Goal: Task Accomplishment & Management: Manage account settings

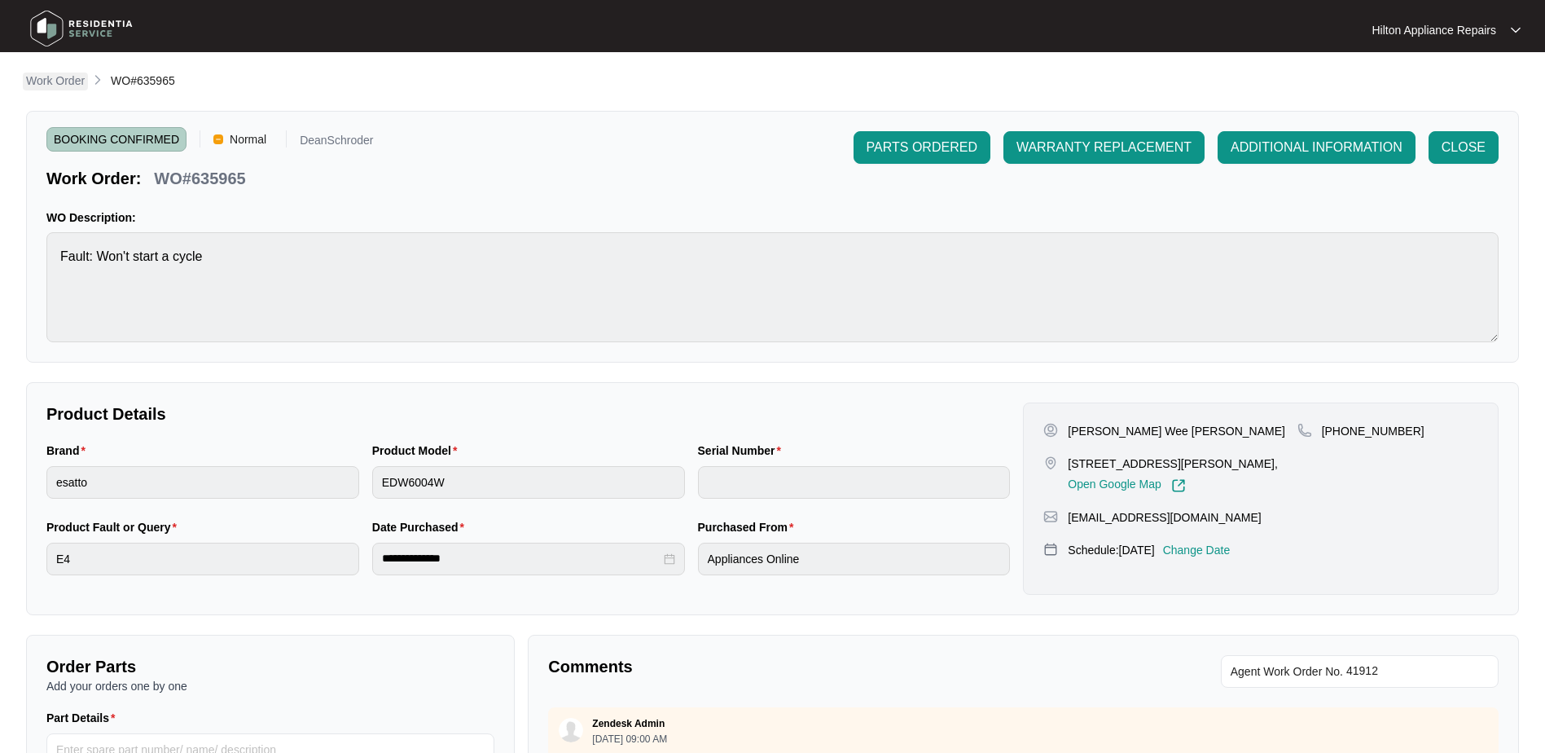
click at [45, 82] on p "Work Order" at bounding box center [55, 80] width 59 height 16
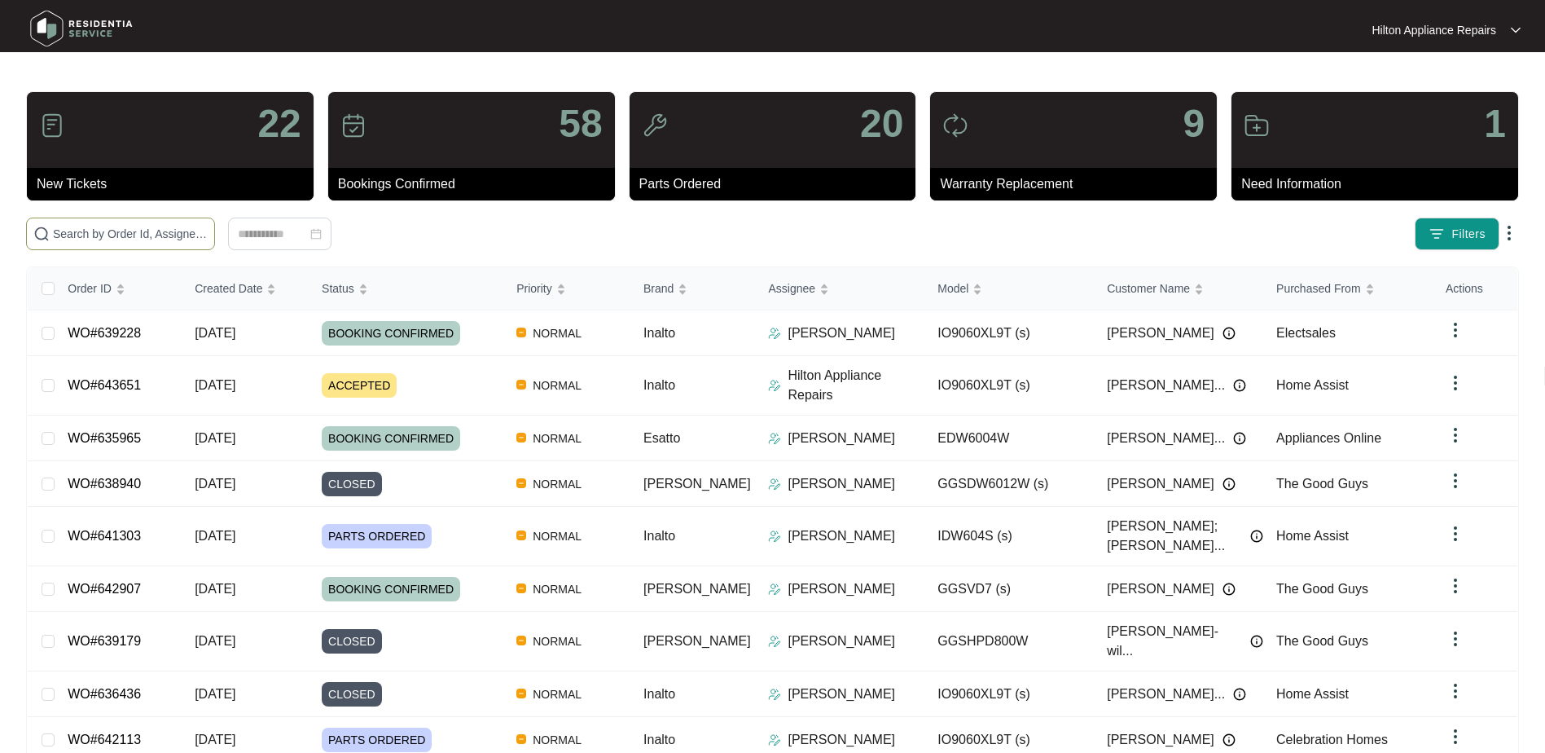
click at [86, 236] on input "text" at bounding box center [130, 234] width 155 height 18
paste input "WO#641303"
type input "WO#641303WO#641303"
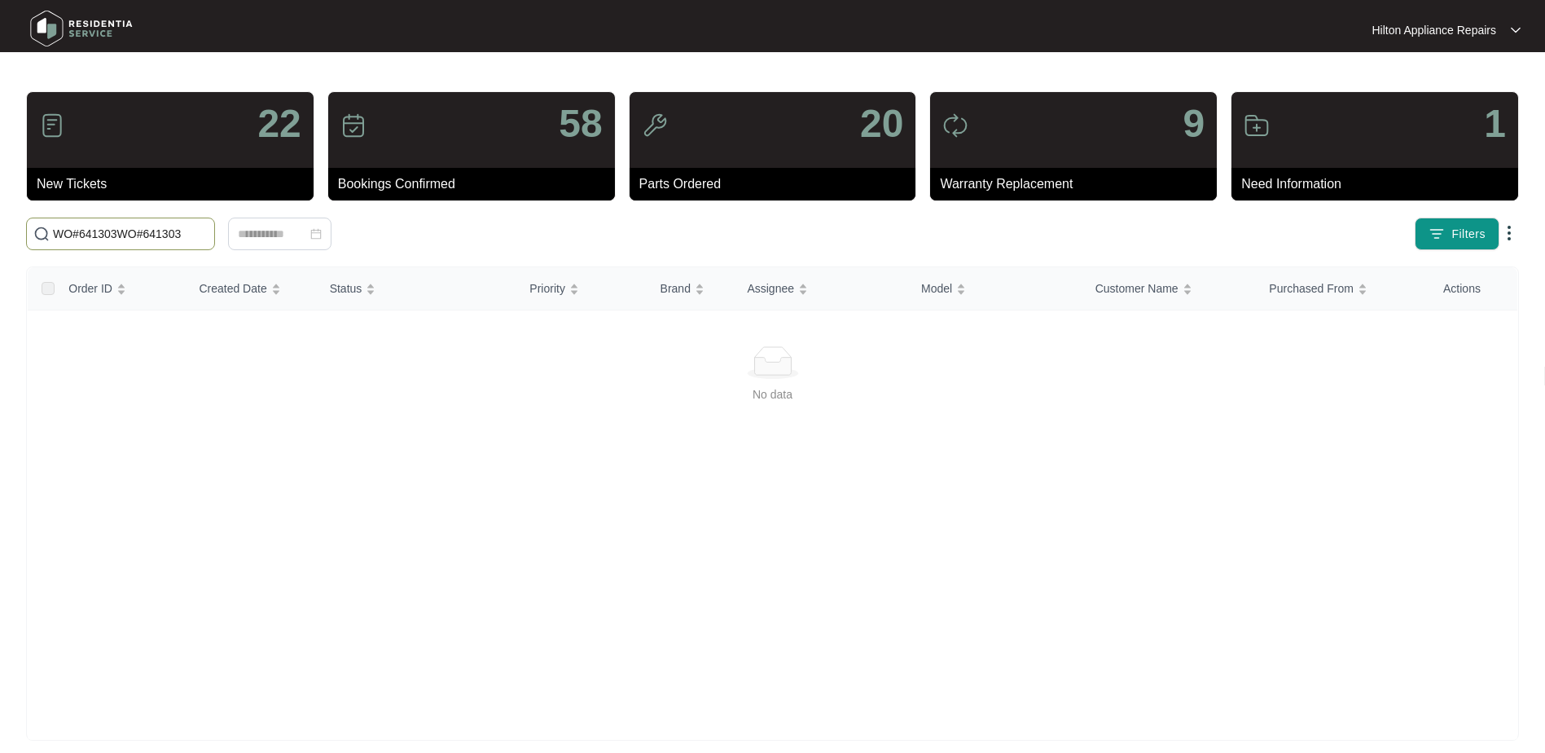
drag, startPoint x: 183, startPoint y: 232, endPoint x: -25, endPoint y: 233, distance: 208.5
click at [0, 233] on html "Hilton Appliance Repairs Hilton App... 22 New Tickets 58 Bookings Confirmed 20 …" at bounding box center [772, 383] width 1545 height 767
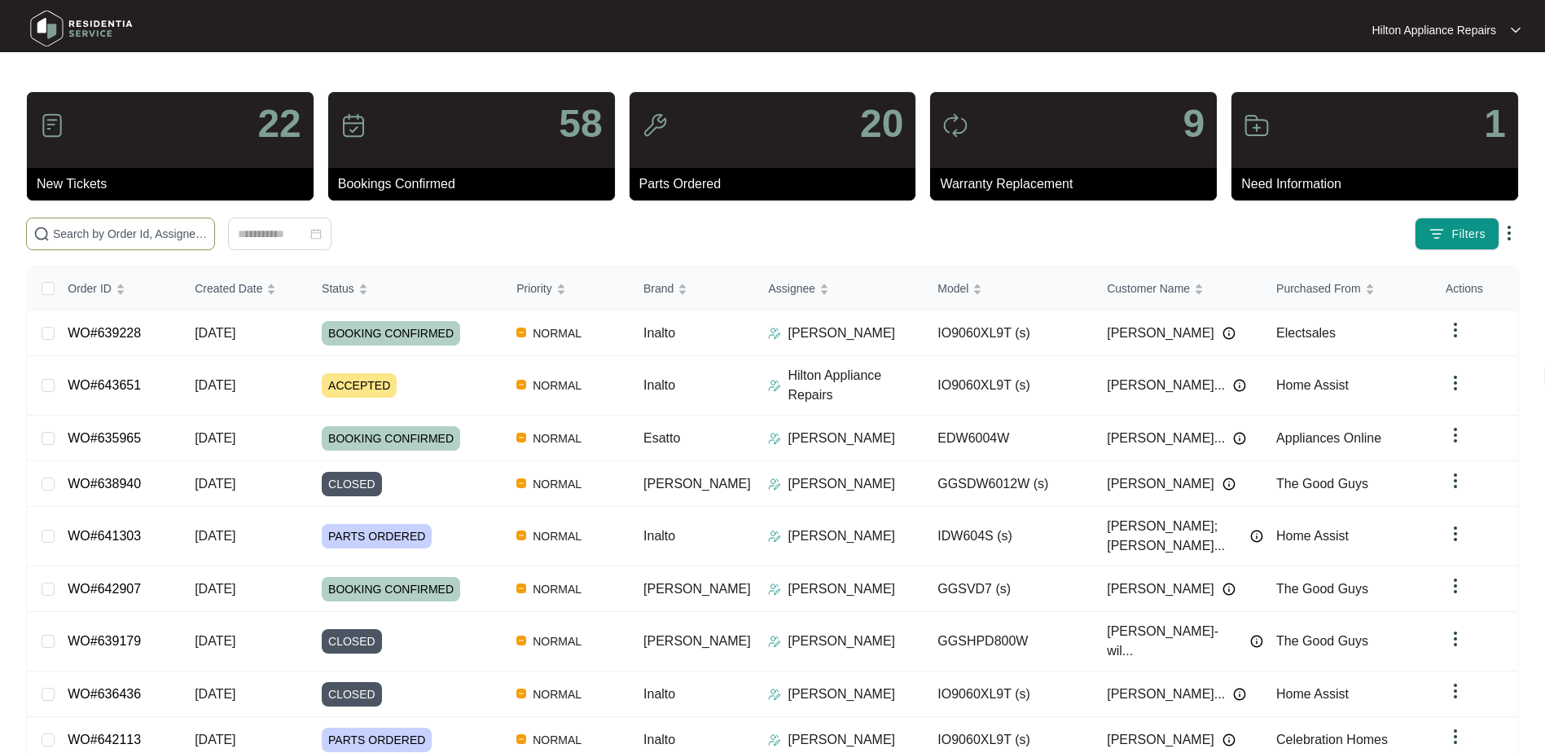
paste input "WO#641303"
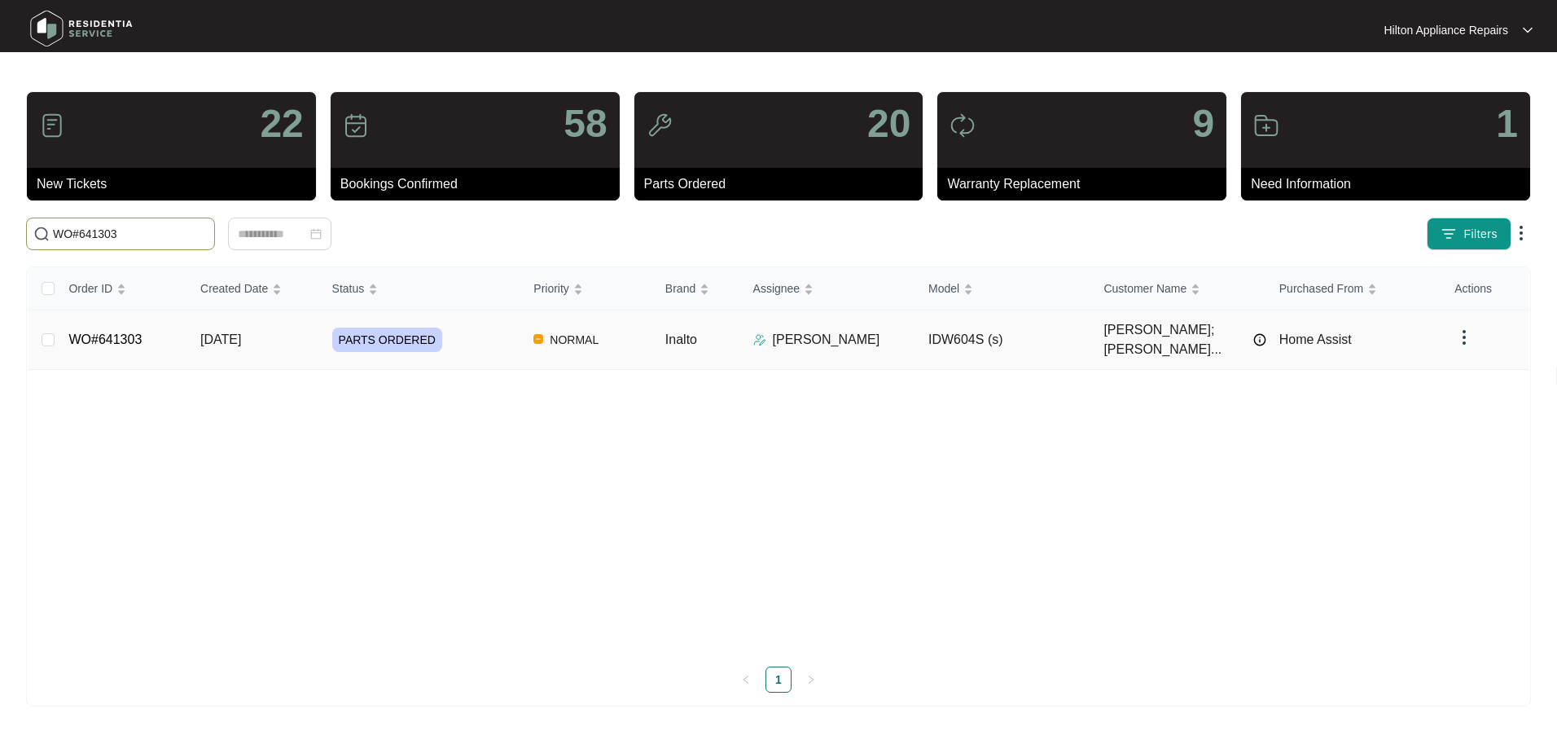
type input "WO#641303"
click at [228, 335] on span "[DATE]" at bounding box center [220, 339] width 41 height 14
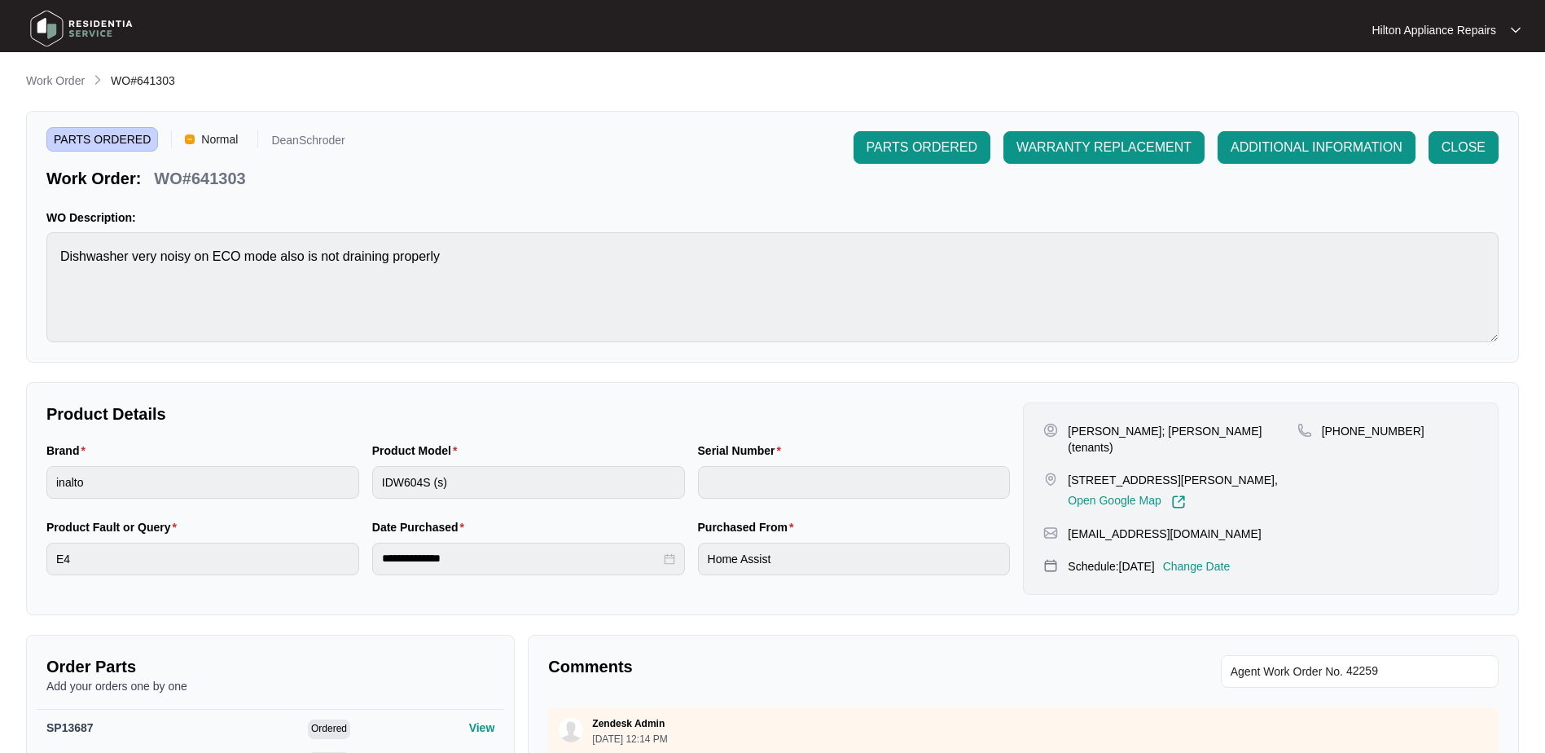
click at [1205, 558] on p "Change Date" at bounding box center [1197, 566] width 68 height 16
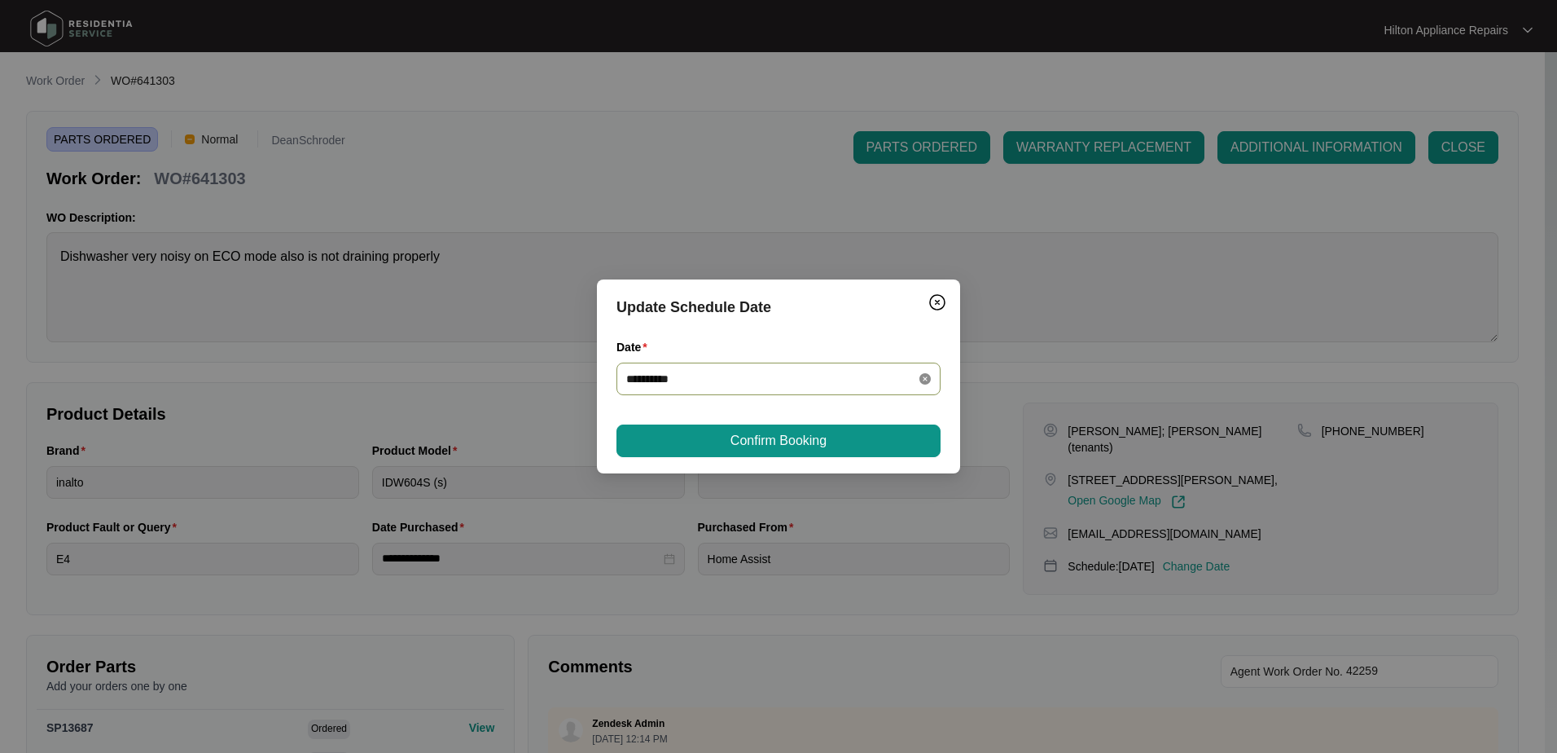
click at [920, 379] on icon "close-circle" at bounding box center [925, 378] width 11 height 11
click at [920, 379] on div at bounding box center [778, 379] width 305 height 18
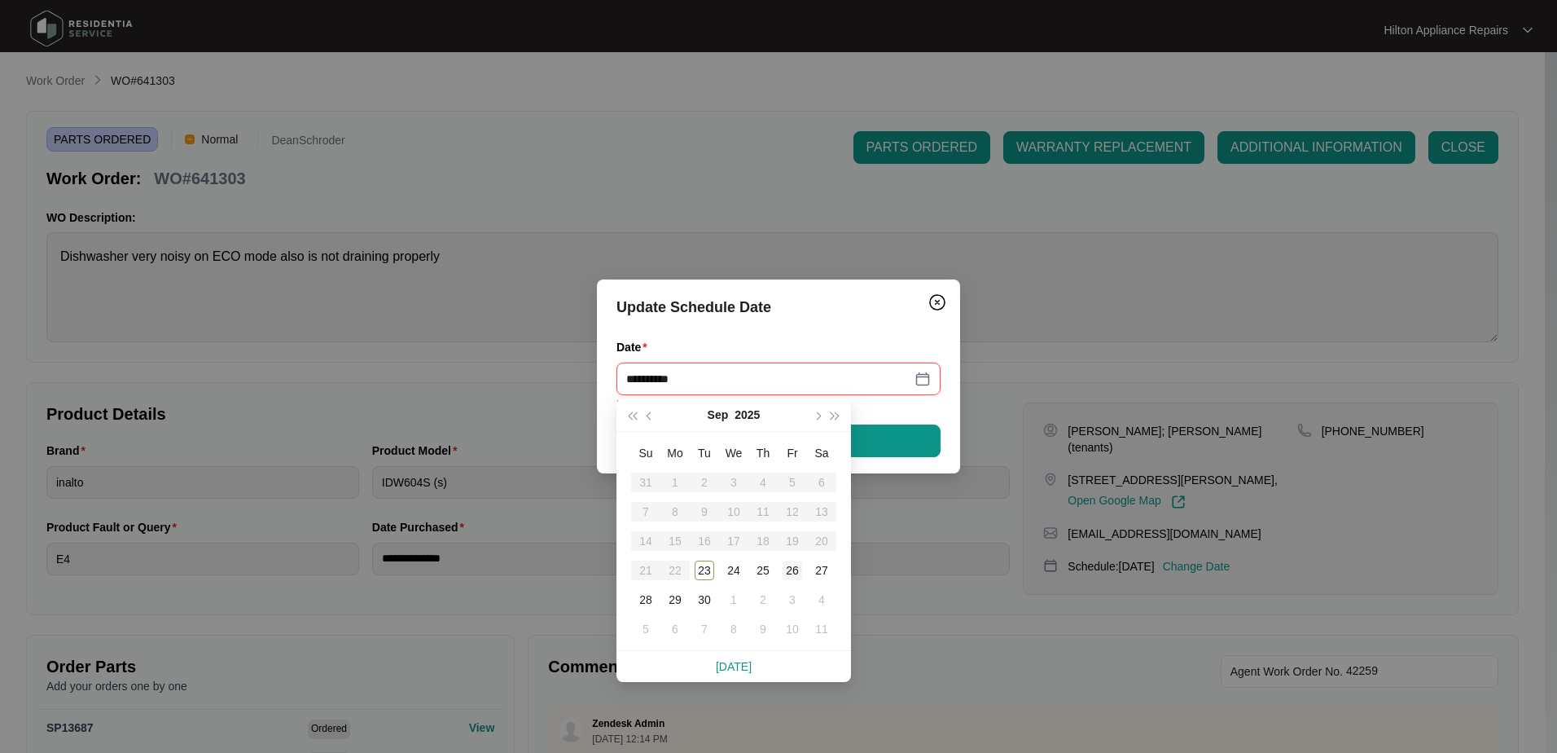
type input "**********"
click at [794, 570] on div "26" at bounding box center [793, 570] width 20 height 20
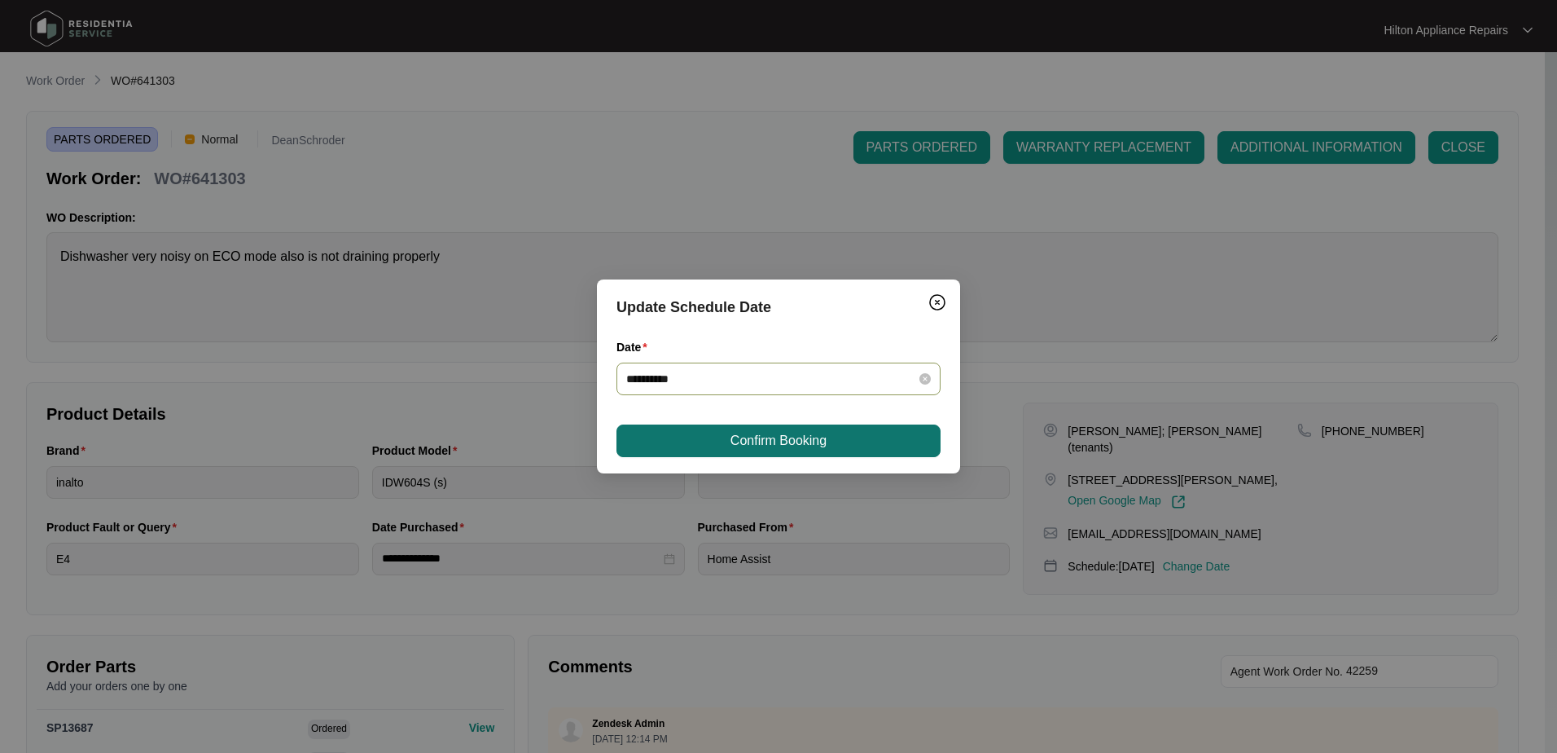
click at [791, 446] on span "Confirm Booking" at bounding box center [779, 441] width 96 height 20
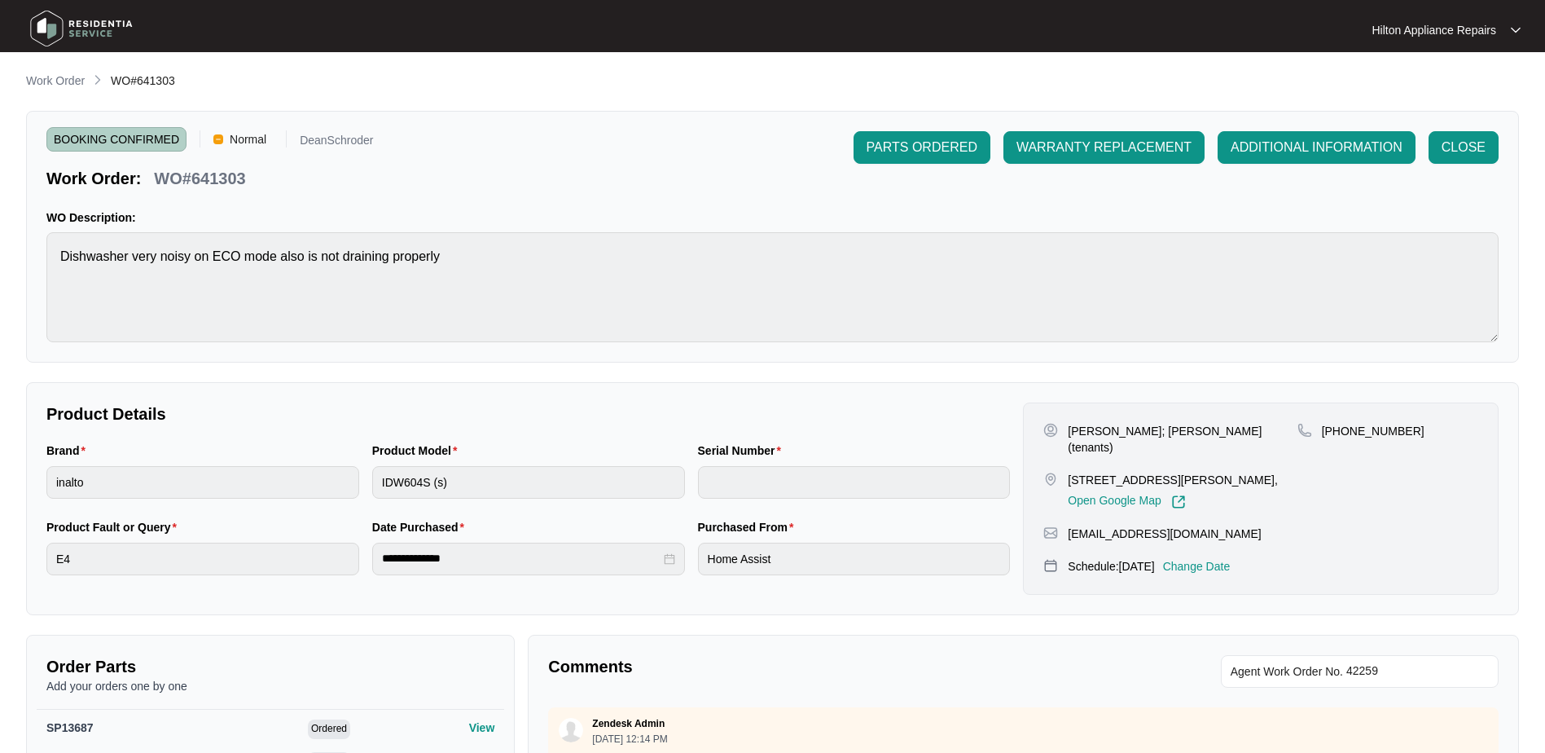
click at [51, 78] on p "Work Order" at bounding box center [55, 80] width 59 height 16
